Goal: Task Accomplishment & Management: Manage account settings

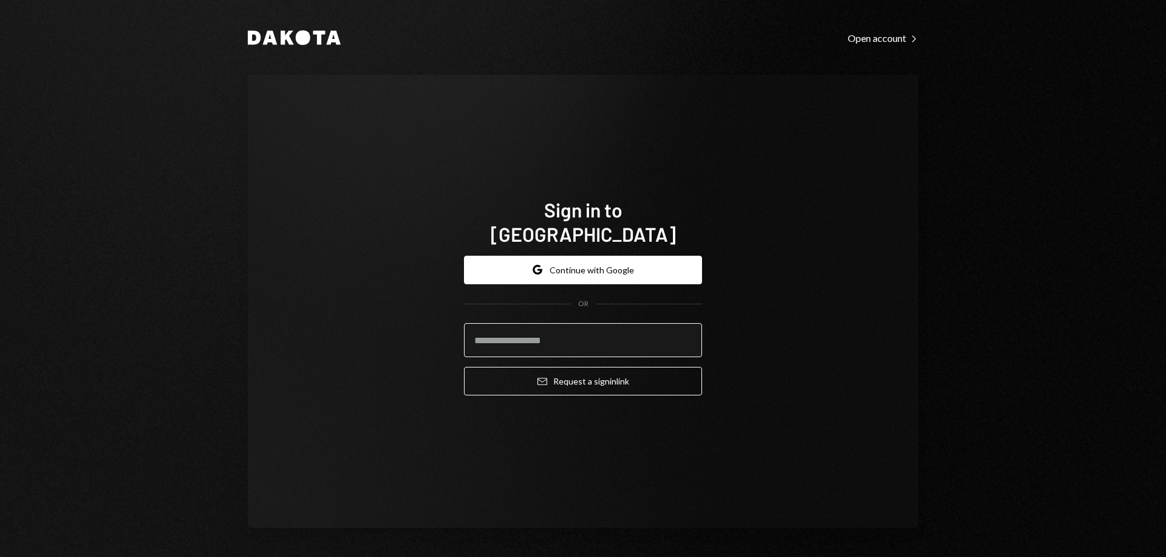
click at [575, 323] on input "email" at bounding box center [583, 340] width 238 height 34
click at [680, 333] on keeper-lock "Open Keeper Popup" at bounding box center [684, 340] width 15 height 15
type input "**********"
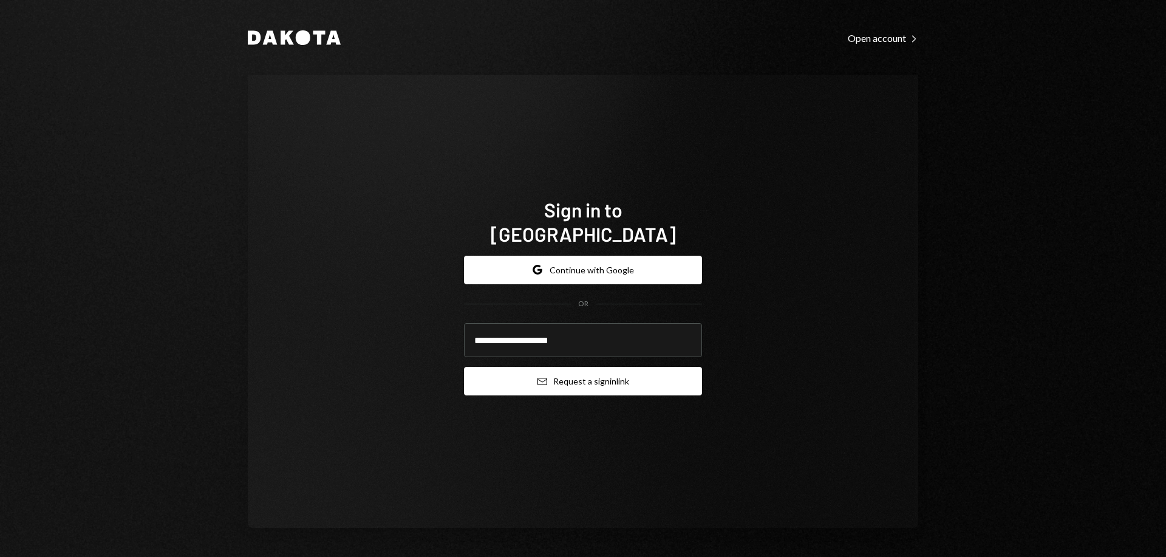
click at [642, 369] on button "Email Request a sign in link" at bounding box center [583, 381] width 238 height 29
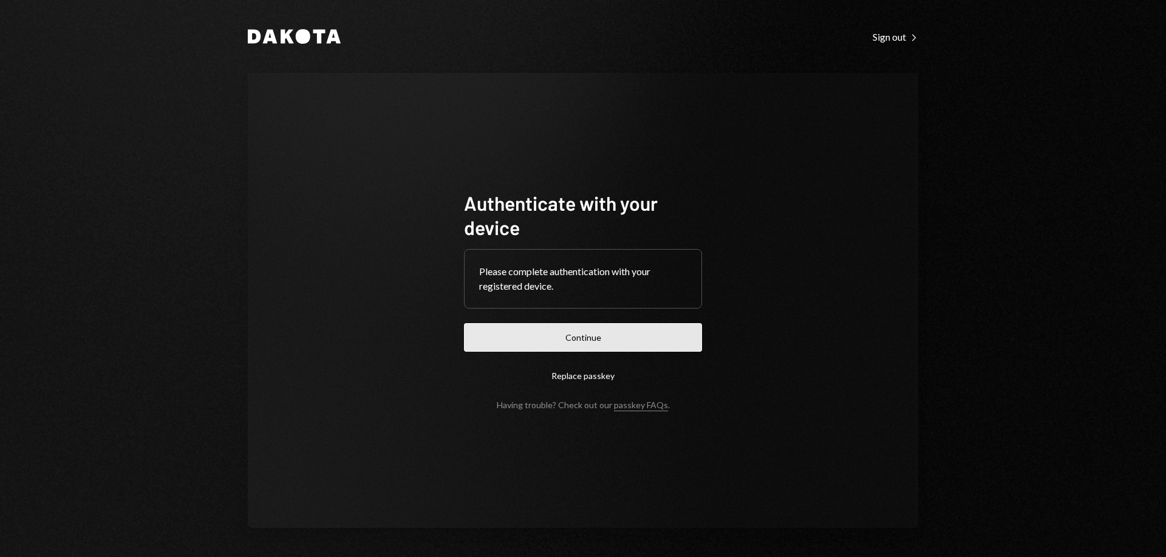
click at [665, 336] on button "Continue" at bounding box center [583, 337] width 238 height 29
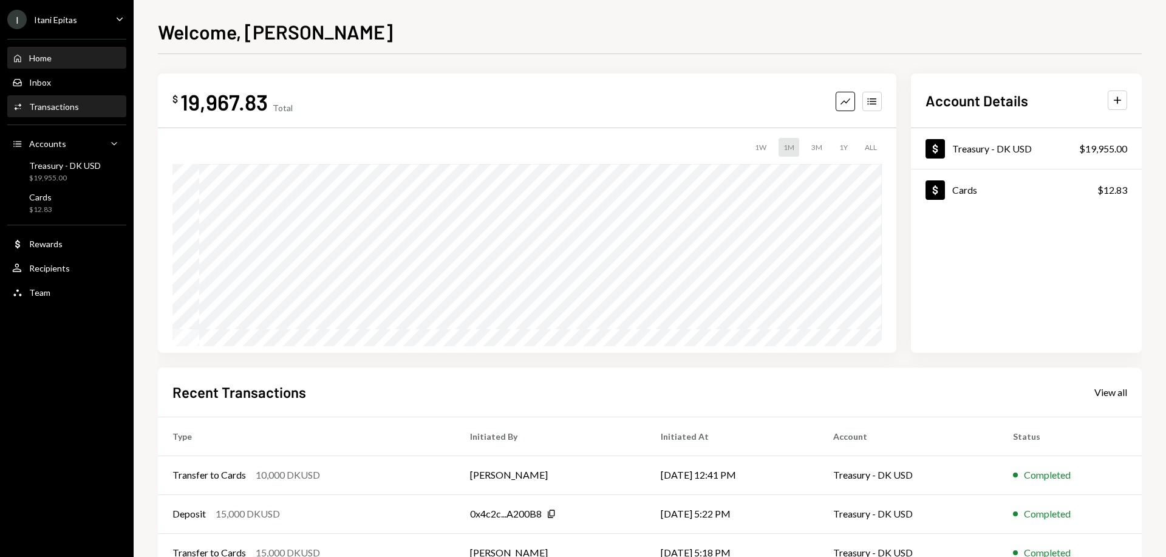
click at [81, 113] on div "Activities Transactions" at bounding box center [66, 107] width 109 height 21
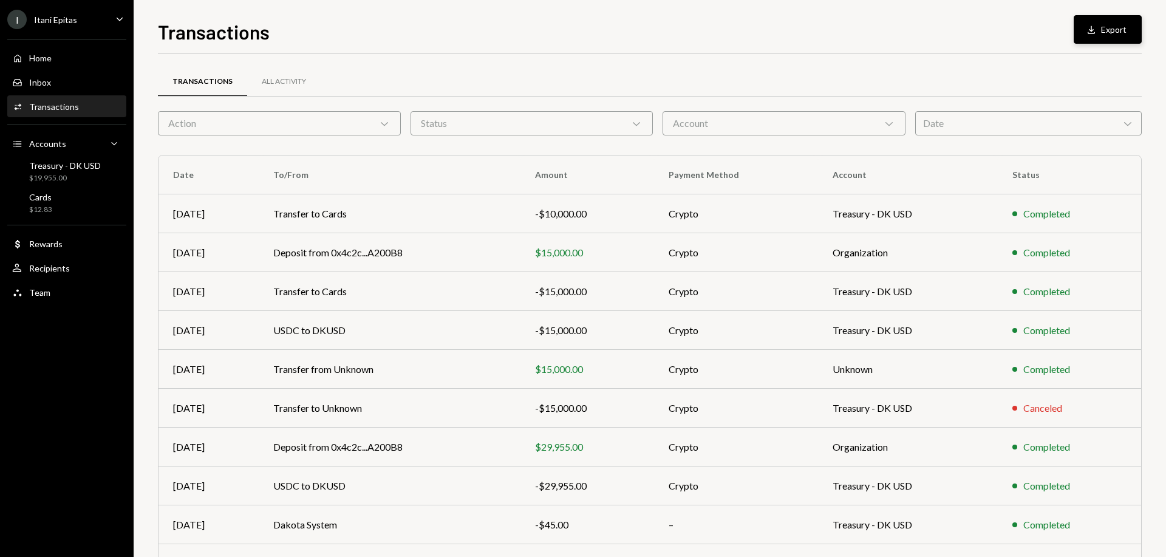
click at [1098, 29] on div "Download" at bounding box center [1093, 30] width 16 height 12
